Goal: Task Accomplishment & Management: Manage account settings

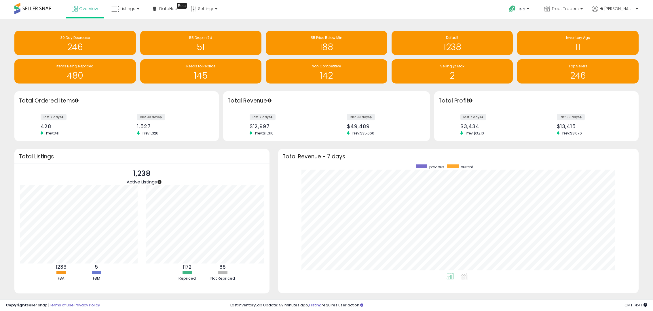
scroll to position [109, 349]
click at [136, 14] on link "Listings" at bounding box center [125, 8] width 37 height 17
click at [131, 33] on link at bounding box center [130, 30] width 40 height 12
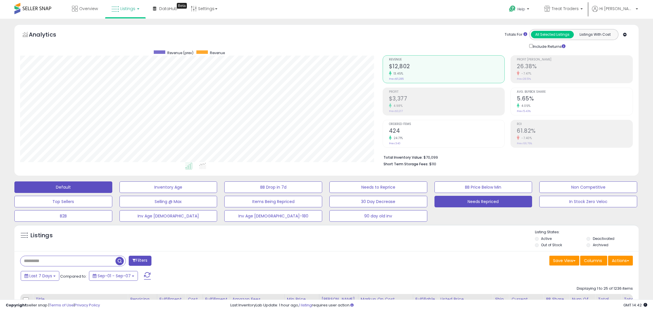
click at [464, 206] on button "Needs Repriced" at bounding box center [484, 202] width 98 height 12
